Goal: Task Accomplishment & Management: Complete application form

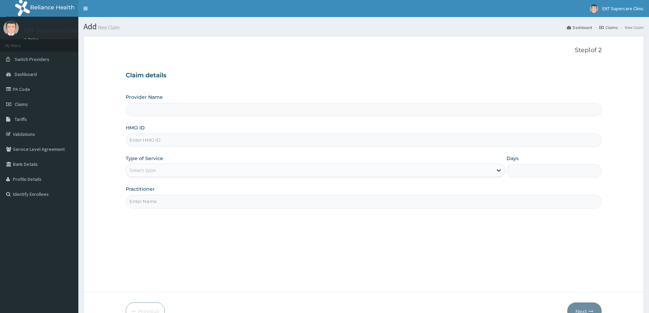
type input "ENT Supercare Clinic"
click at [222, 139] on input "HMO ID" at bounding box center [364, 140] width 476 height 13
type input "ABP/10258/A"
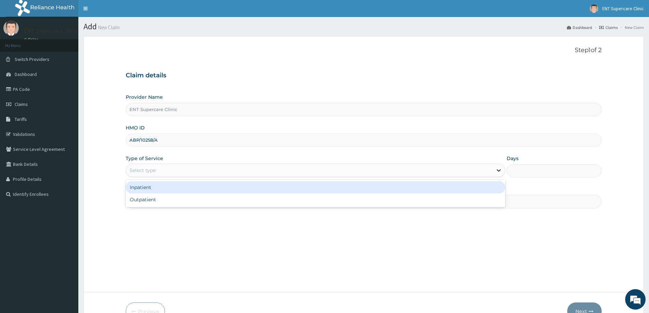
click at [494, 170] on div at bounding box center [499, 170] width 12 height 12
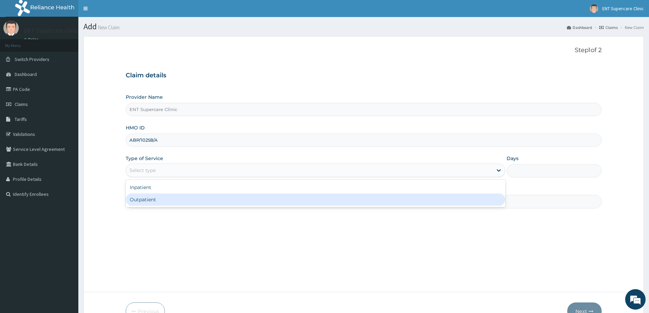
click at [487, 197] on div "Outpatient" at bounding box center [316, 200] width 380 height 12
type input "1"
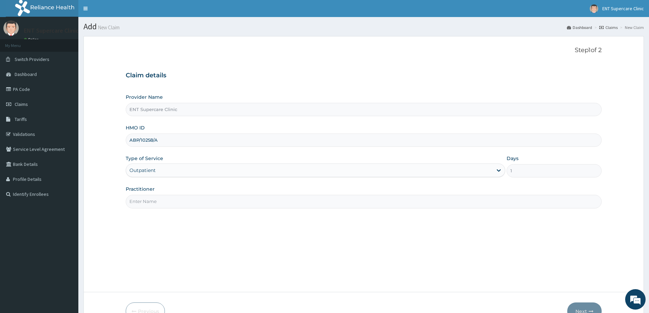
click at [484, 202] on input "Practitioner" at bounding box center [364, 201] width 476 height 13
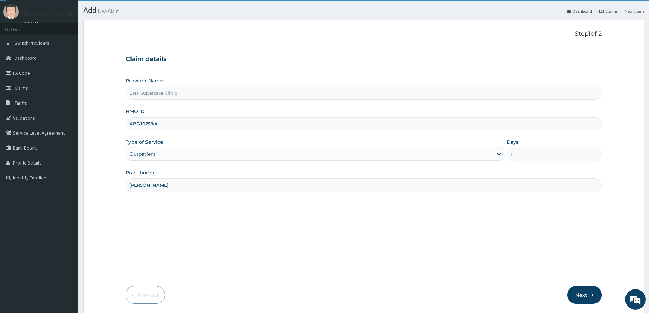
scroll to position [40, 0]
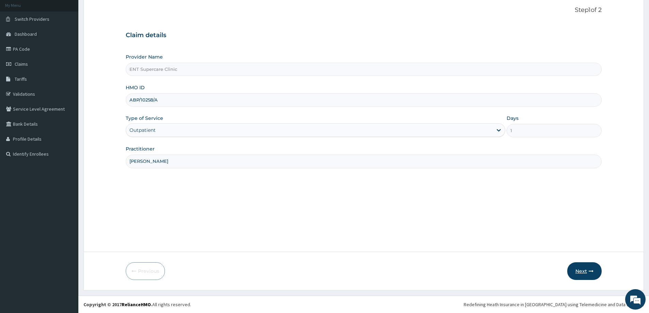
type input "[PERSON_NAME]"
click at [584, 274] on button "Next" at bounding box center [584, 271] width 34 height 18
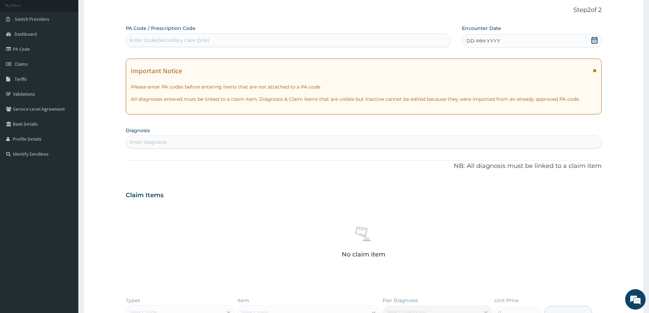
click at [152, 39] on div "Enter Code(Secondary Care Only)" at bounding box center [169, 40] width 80 height 7
type input "PA/2E38CE"
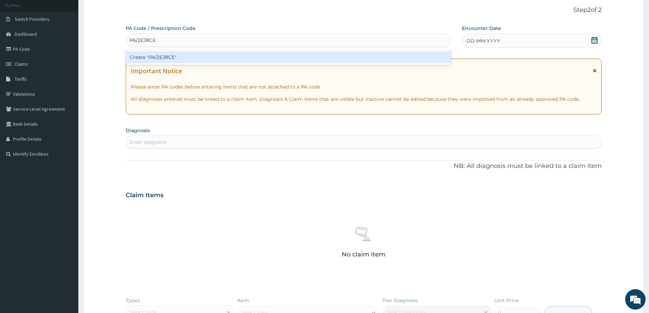
click at [202, 59] on div "Create "PA/2E38CE"" at bounding box center [288, 57] width 325 height 12
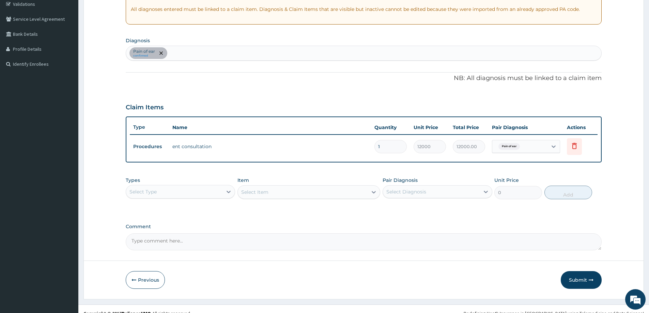
scroll to position [139, 0]
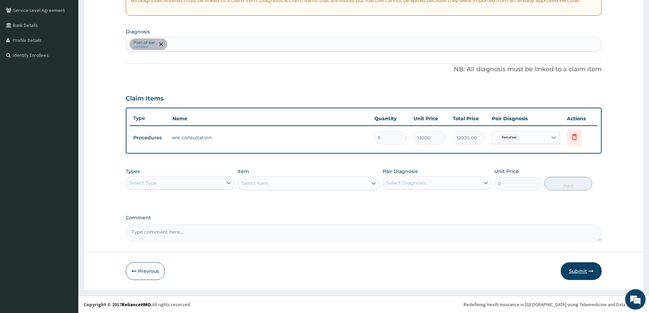
click at [574, 267] on button "Submit" at bounding box center [581, 271] width 41 height 18
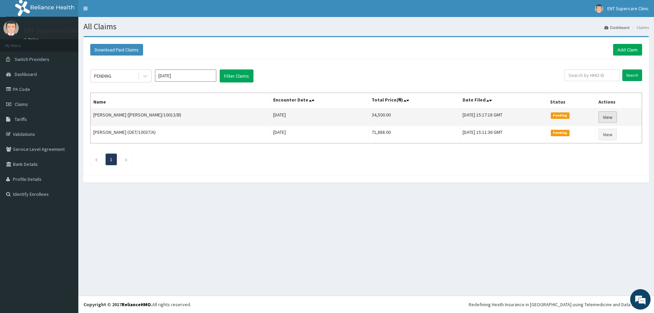
click at [602, 118] on link "View" at bounding box center [608, 117] width 18 height 12
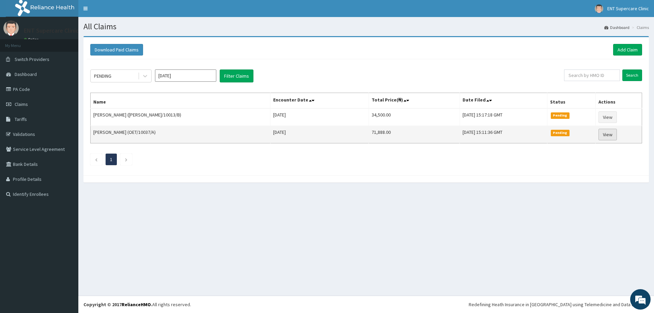
click at [609, 134] on link "View" at bounding box center [608, 135] width 18 height 12
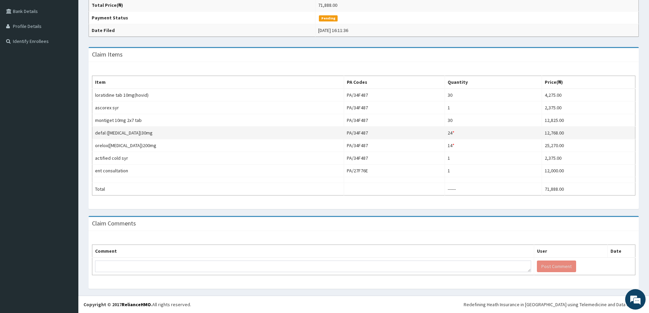
click at [565, 134] on td "12,768.00" at bounding box center [588, 133] width 93 height 13
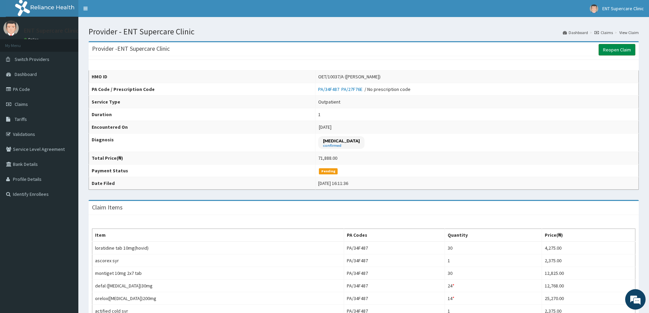
click at [612, 49] on link "Reopen Claim" at bounding box center [617, 50] width 37 height 12
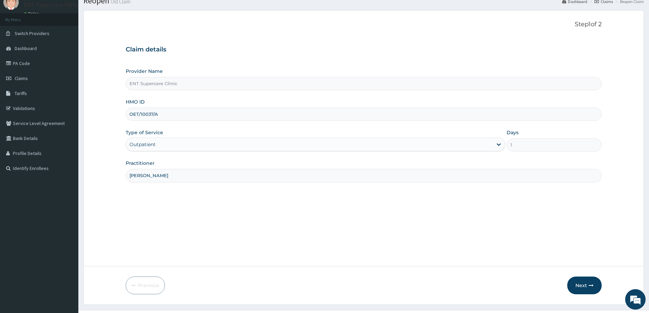
scroll to position [40, 0]
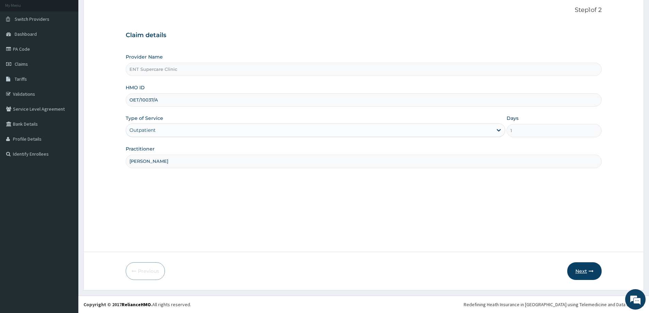
click at [578, 271] on button "Next" at bounding box center [584, 271] width 34 height 18
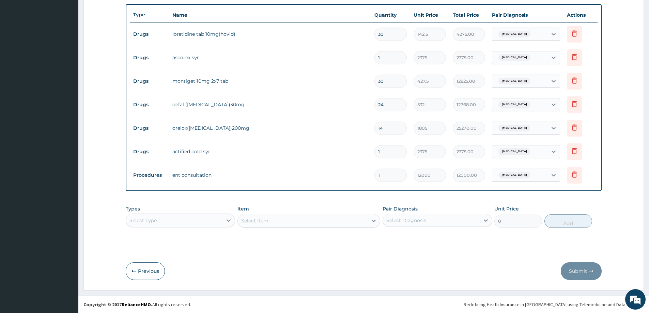
scroll to position [0, 0]
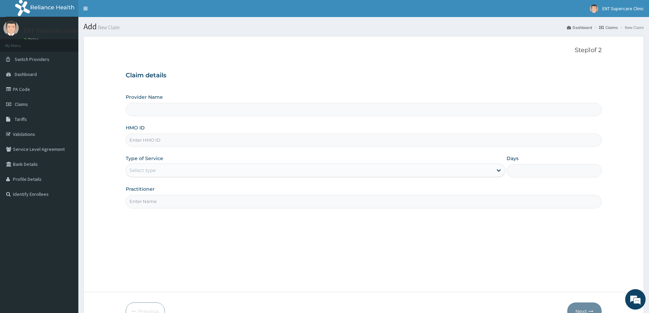
scroll to position [40, 0]
